Goal: Task Accomplishment & Management: Manage account settings

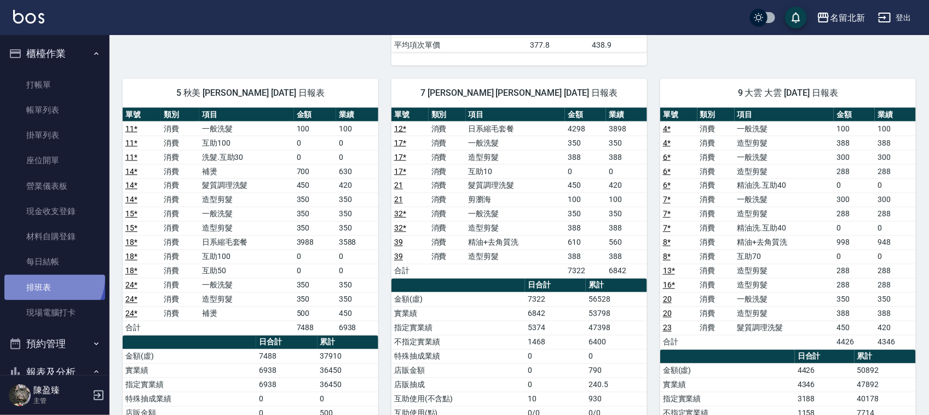
click at [49, 277] on link "排班表" at bounding box center [54, 287] width 101 height 25
click at [49, 281] on link "排班表" at bounding box center [54, 287] width 101 height 25
click at [50, 281] on link "排班表" at bounding box center [54, 287] width 101 height 25
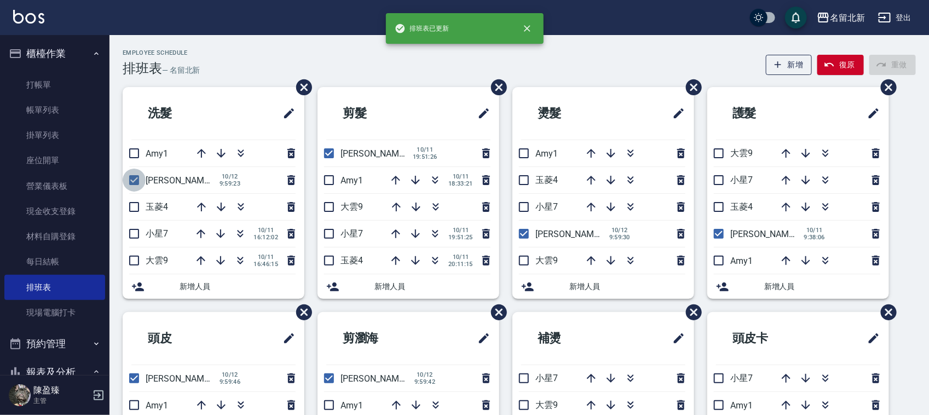
click at [127, 176] on input "checkbox" at bounding box center [134, 180] width 23 height 23
checkbox input "false"
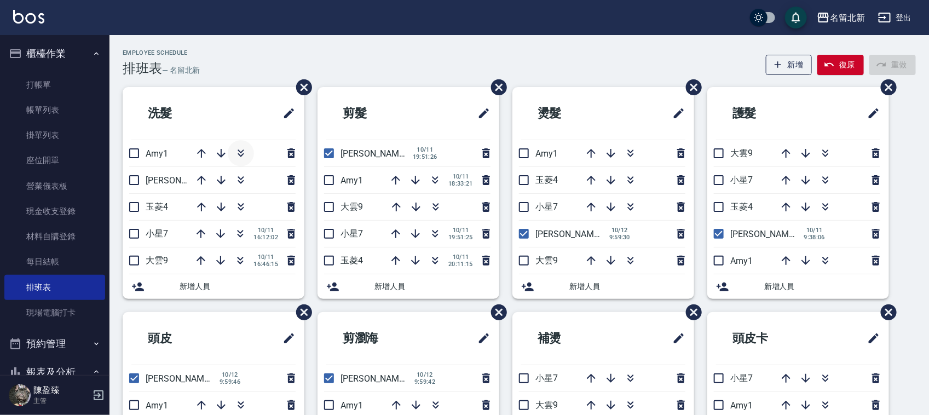
click at [241, 153] on icon "button" at bounding box center [240, 153] width 13 height 13
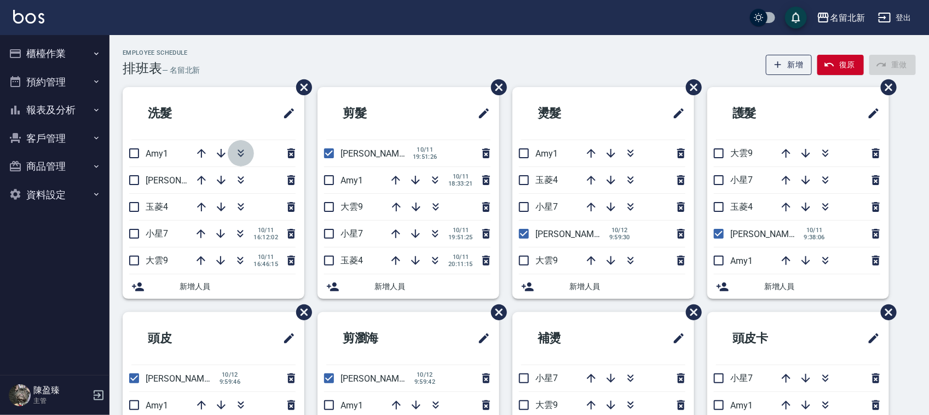
click at [239, 152] on icon "button" at bounding box center [240, 153] width 13 height 13
click at [241, 178] on icon "button" at bounding box center [241, 178] width 6 height 4
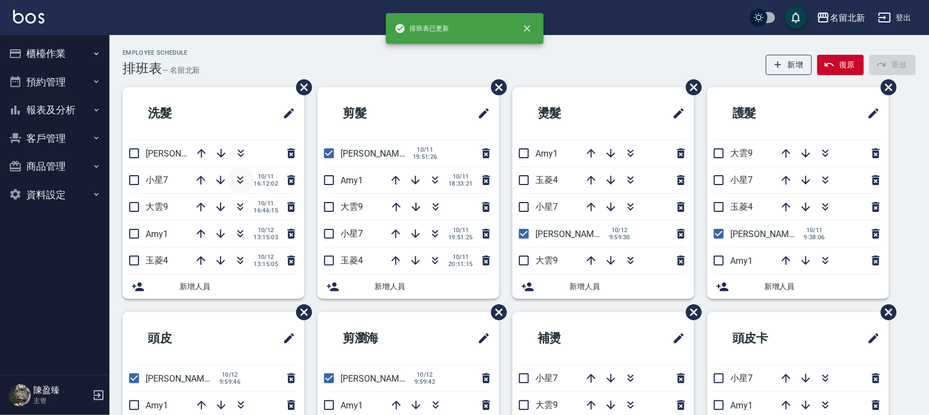
click at [234, 173] on icon "button" at bounding box center [240, 179] width 13 height 13
